Goal: Information Seeking & Learning: Find specific fact

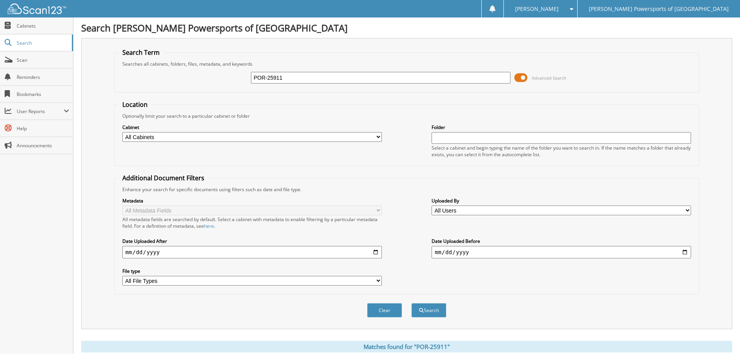
click at [295, 80] on input "POR-25911" at bounding box center [380, 78] width 259 height 12
type input "4004886"
click at [411, 303] on button "Search" at bounding box center [428, 310] width 35 height 14
